Goal: Task Accomplishment & Management: Use online tool/utility

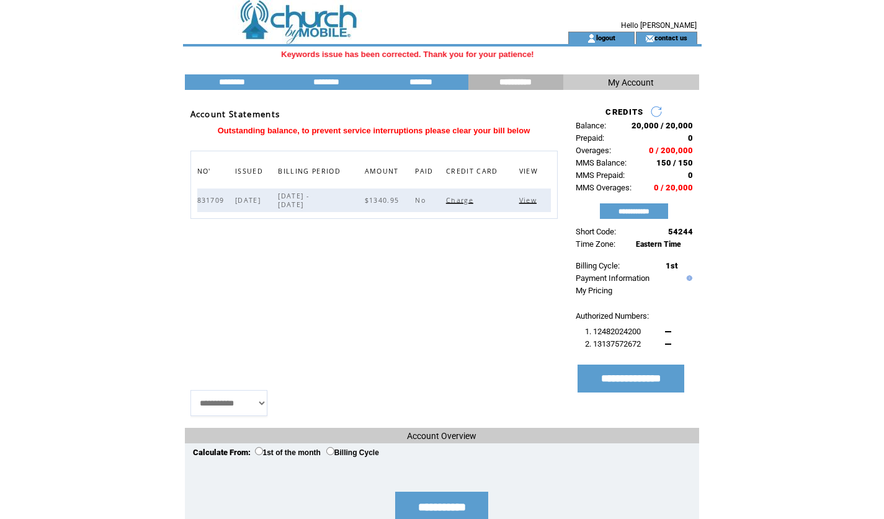
click at [304, 27] on td at bounding box center [353, 16] width 340 height 32
click at [296, 25] on td at bounding box center [353, 16] width 340 height 32
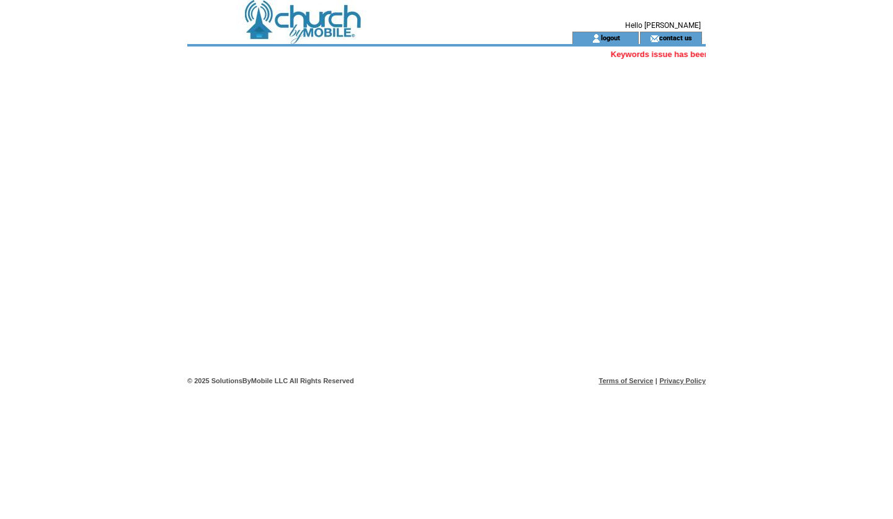
click at [334, 26] on td at bounding box center [357, 16] width 340 height 32
